Goal: Book appointment/travel/reservation

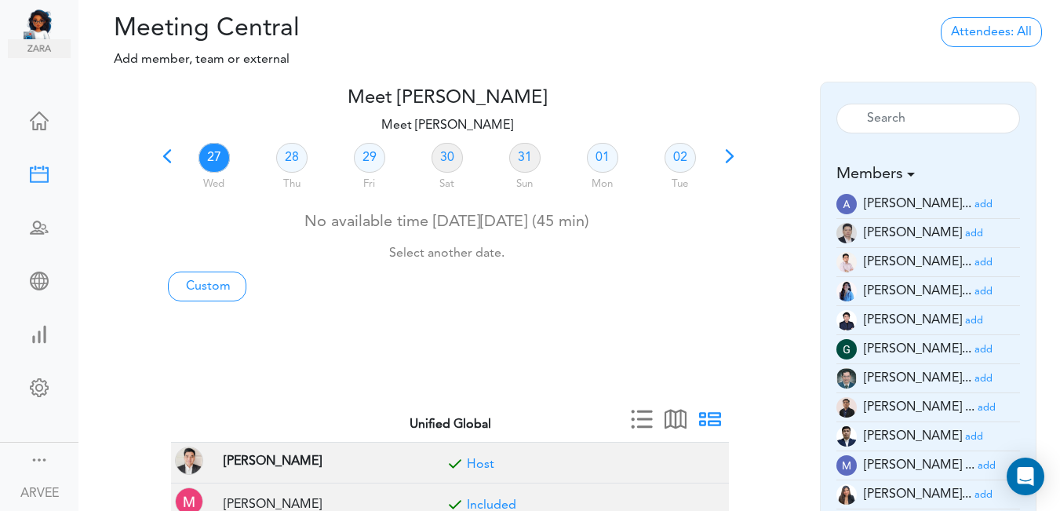
scroll to position [25, 0]
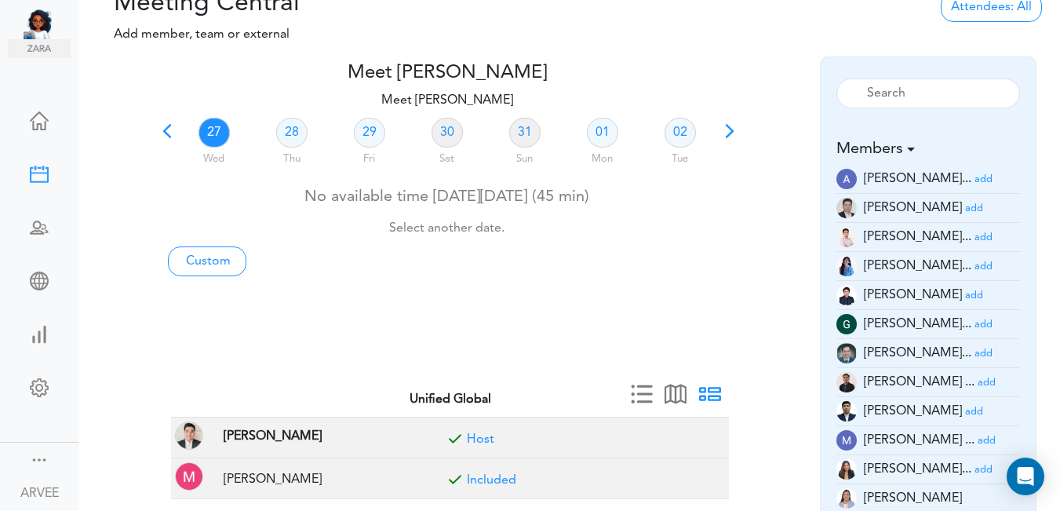
click at [166, 133] on span at bounding box center [167, 137] width 22 height 22
click at [167, 130] on span at bounding box center [167, 137] width 22 height 22
click at [602, 131] on link "19" at bounding box center [602, 133] width 31 height 30
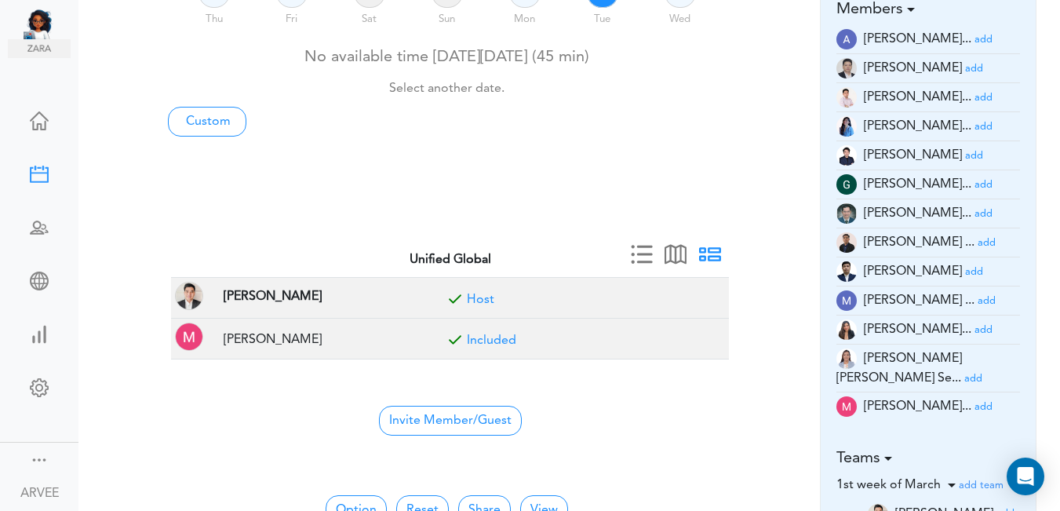
scroll to position [171, 0]
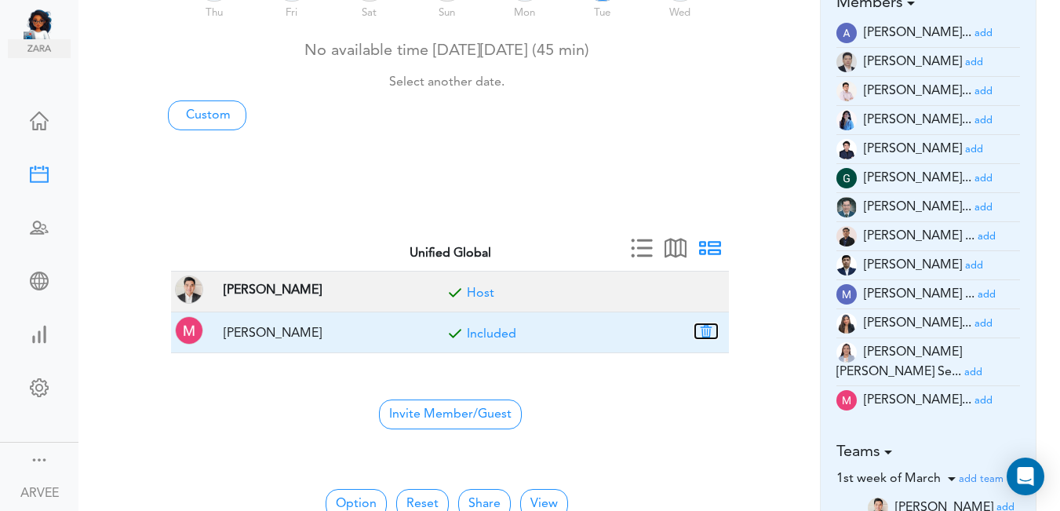
click at [705, 330] on button "button" at bounding box center [706, 331] width 22 height 14
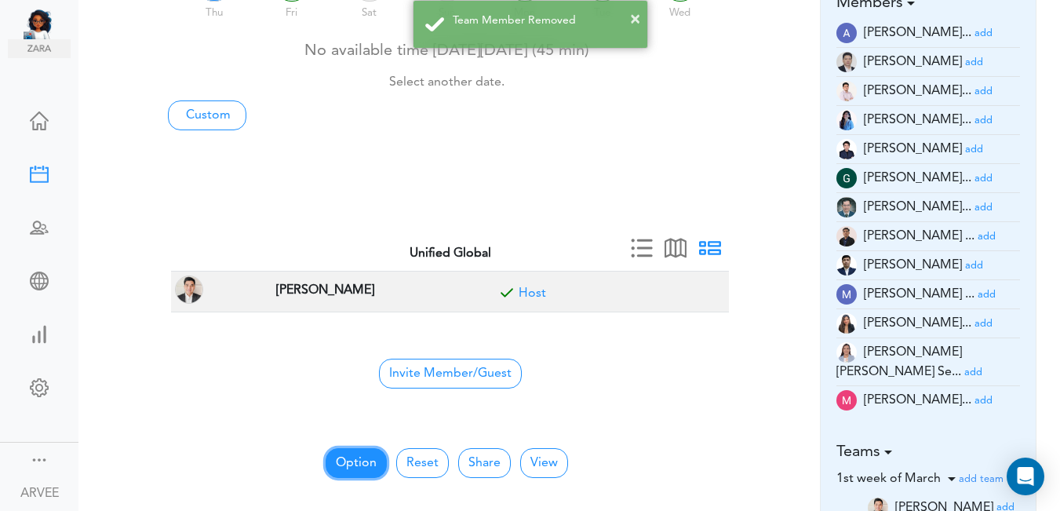
click at [352, 459] on button "Option" at bounding box center [356, 463] width 61 height 30
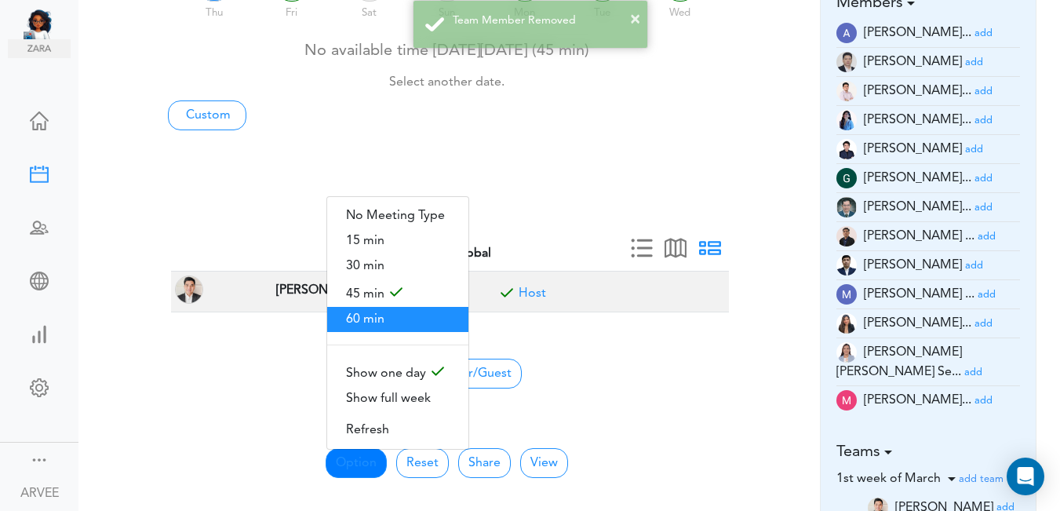
click at [410, 319] on span "60 min" at bounding box center [397, 319] width 141 height 25
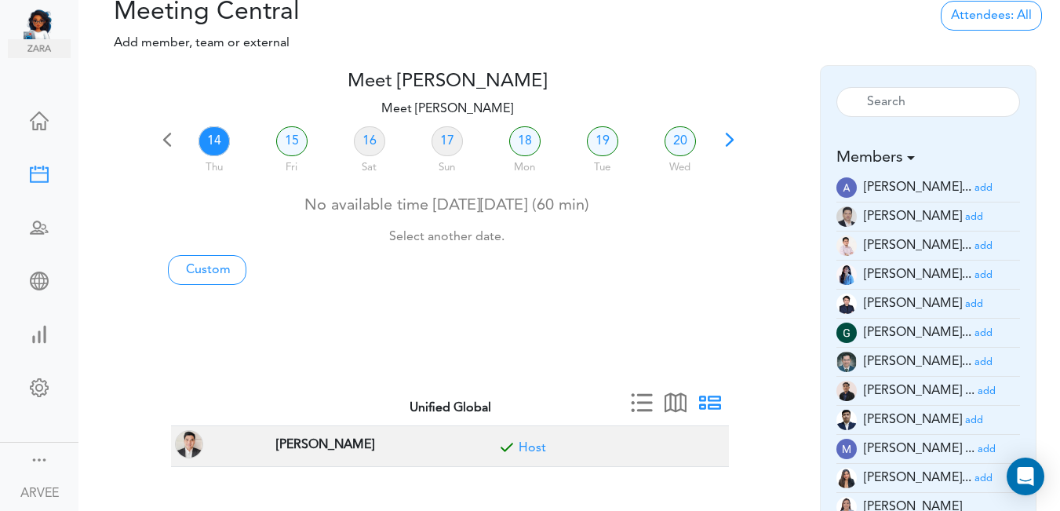
scroll to position [0, 0]
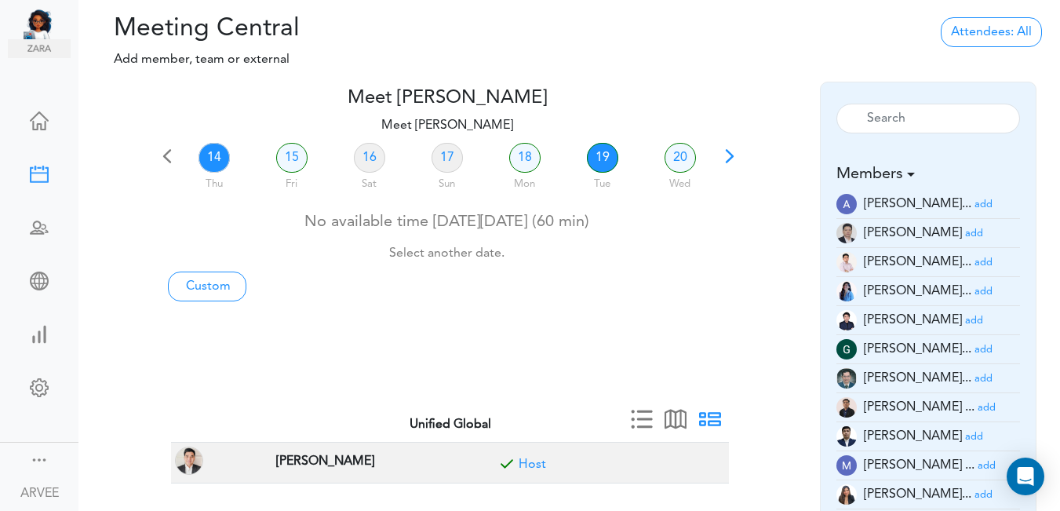
click at [600, 159] on link "19" at bounding box center [602, 158] width 31 height 30
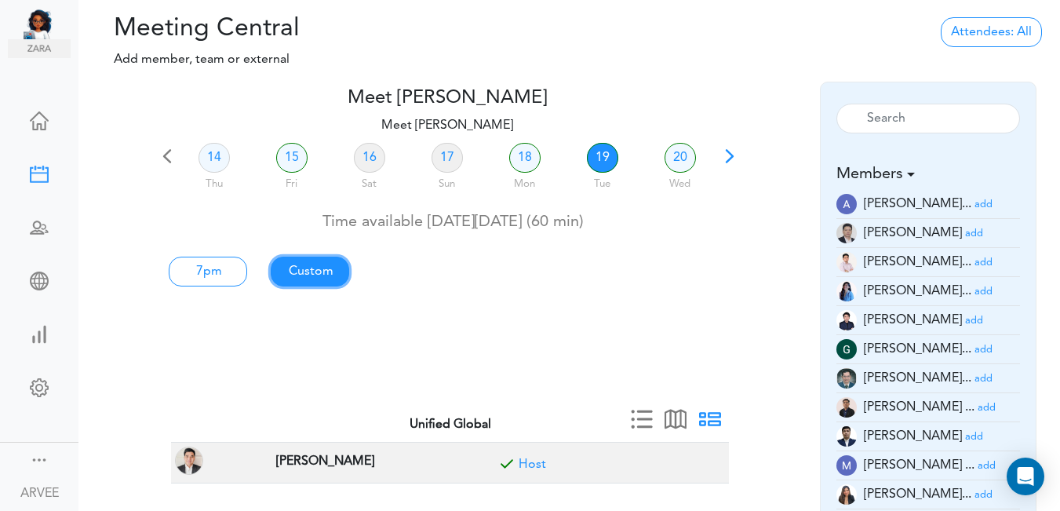
click at [247, 277] on link "Custom" at bounding box center [208, 272] width 78 height 30
type input "Meet [PERSON_NAME]"
type input "[URL][DOMAIN_NAME][SECURITY_DATA]"
type input "[DATE]T19:00"
type input "[DATE]T20:00"
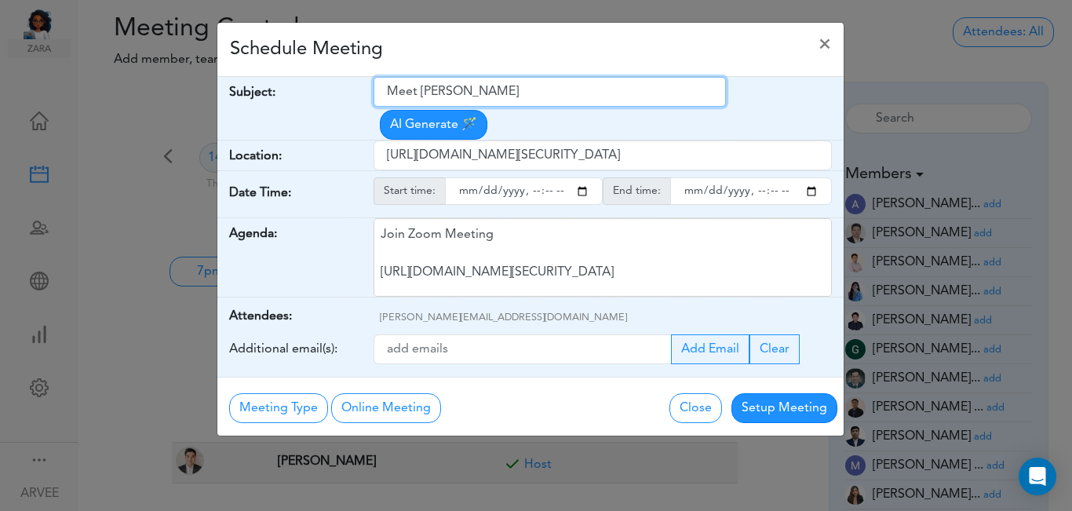
drag, startPoint x: 389, startPoint y: 94, endPoint x: 562, endPoint y: 90, distance: 172.7
click at [562, 90] on input "Meet [PERSON_NAME]" at bounding box center [550, 92] width 352 height 30
paste input "[PERSON_NAME] Tax Planning Call"
type input "[PERSON_NAME] Tax Planning Call"
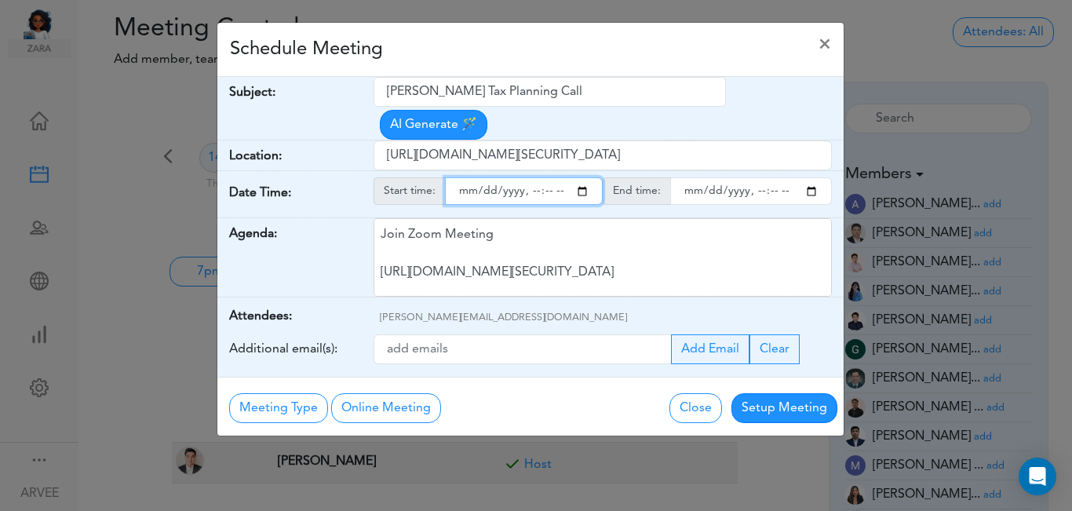
click at [582, 177] on input "starttime" at bounding box center [524, 190] width 158 height 27
click at [528, 177] on input "starttime" at bounding box center [524, 190] width 158 height 27
type input "[DATE]T14:00"
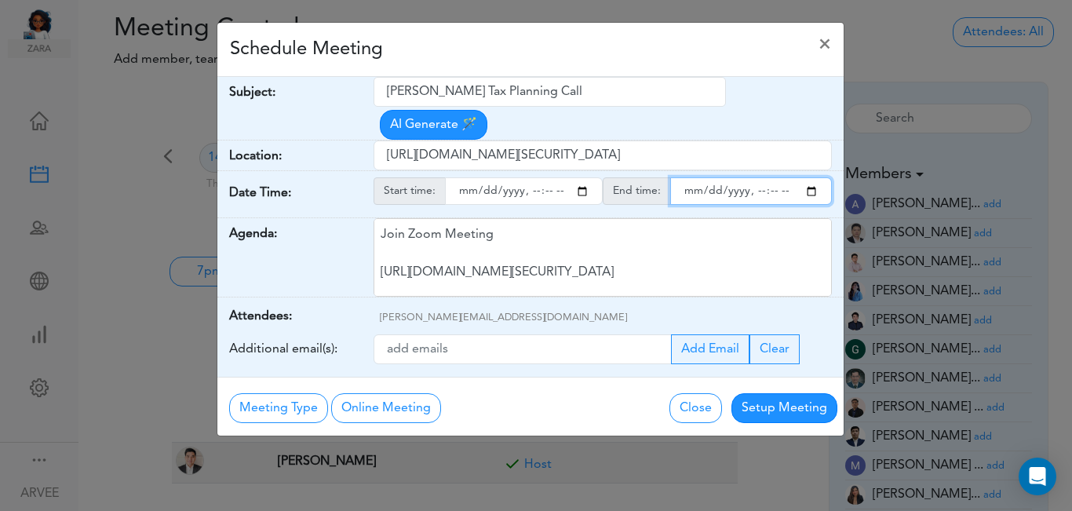
click at [812, 177] on input "endtime" at bounding box center [751, 190] width 162 height 27
click at [753, 177] on input "endtime" at bounding box center [751, 190] width 162 height 27
type input "[DATE]T15:00"
click at [609, 57] on div "Schedule Meeting ×" at bounding box center [530, 50] width 626 height 54
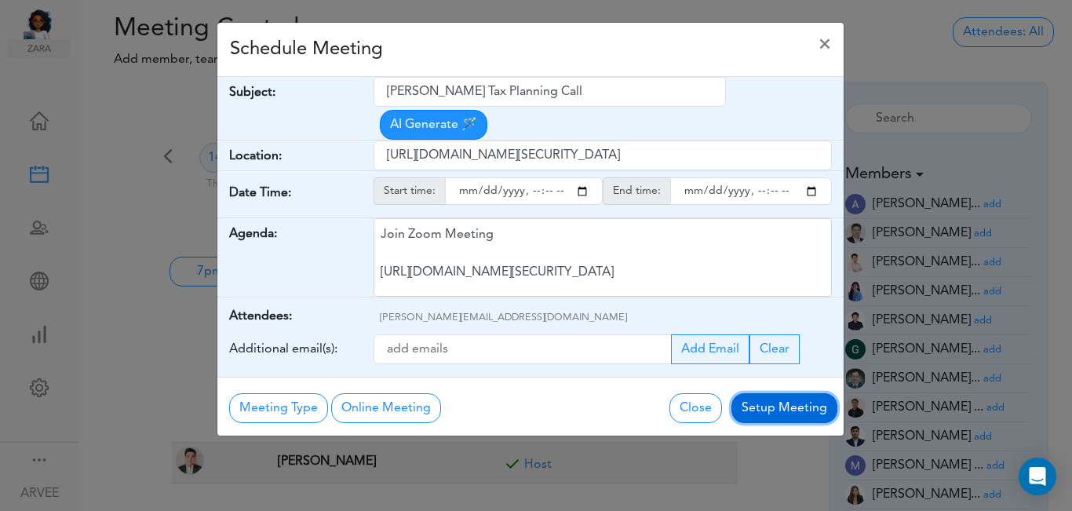
click at [773, 393] on button "Setup Meeting" at bounding box center [785, 408] width 106 height 30
